Goal: Information Seeking & Learning: Find specific fact

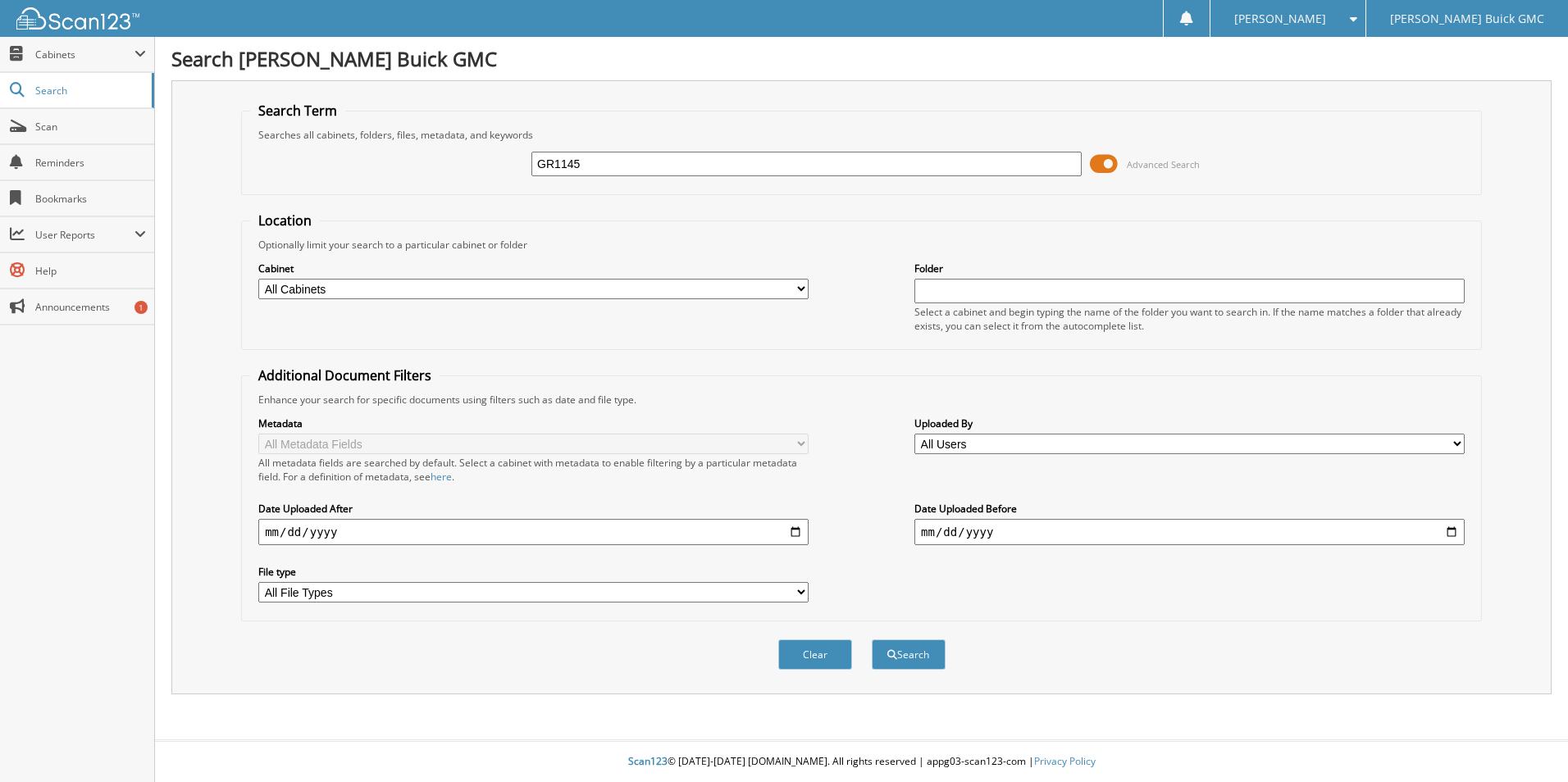
type input "GR1145"
click at [872, 639] on button "Search" at bounding box center [908, 654] width 74 height 30
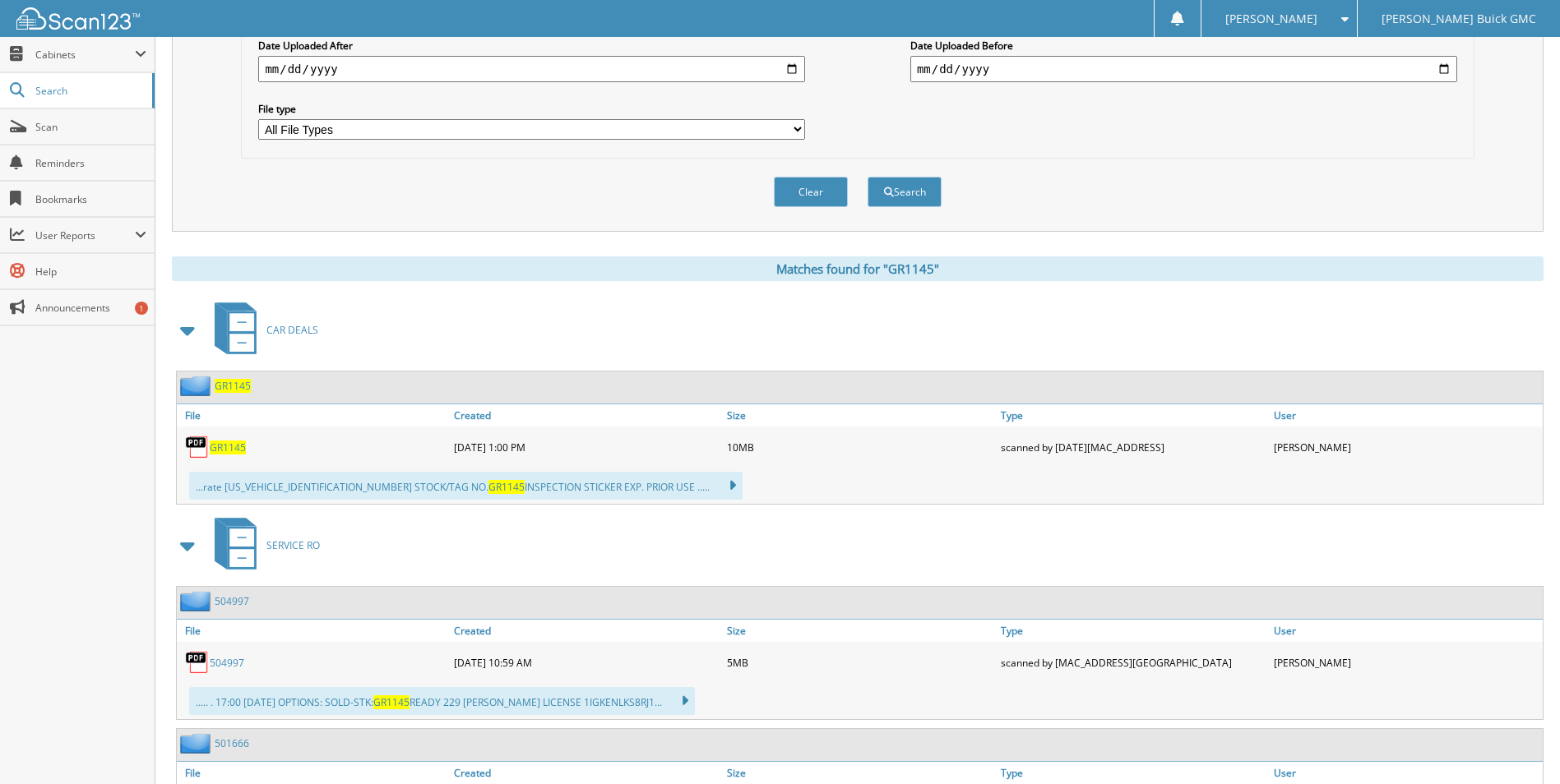
scroll to position [493, 0]
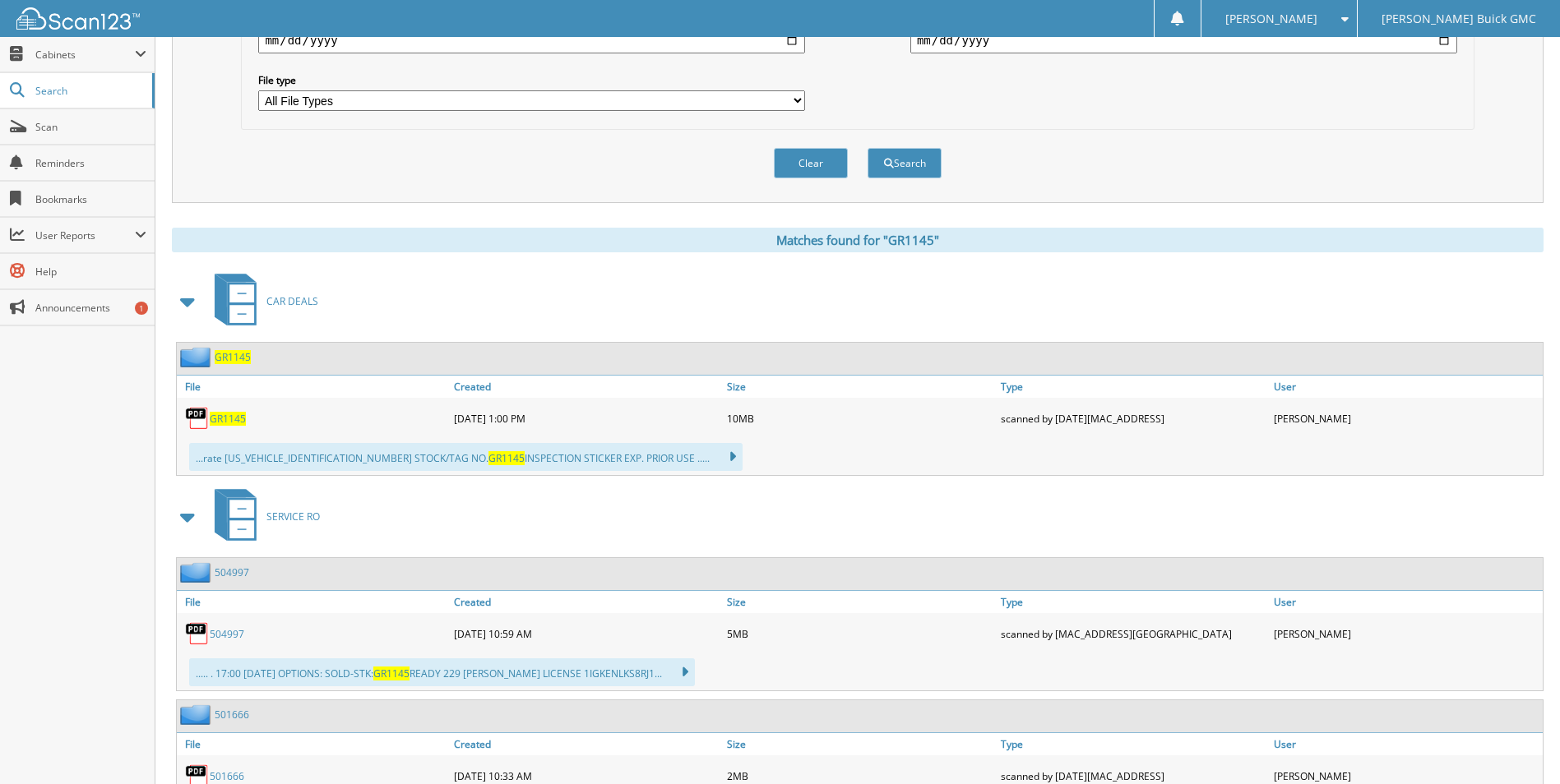
click at [227, 420] on span "GR1145" at bounding box center [227, 418] width 36 height 14
